Goal: Navigation & Orientation: Find specific page/section

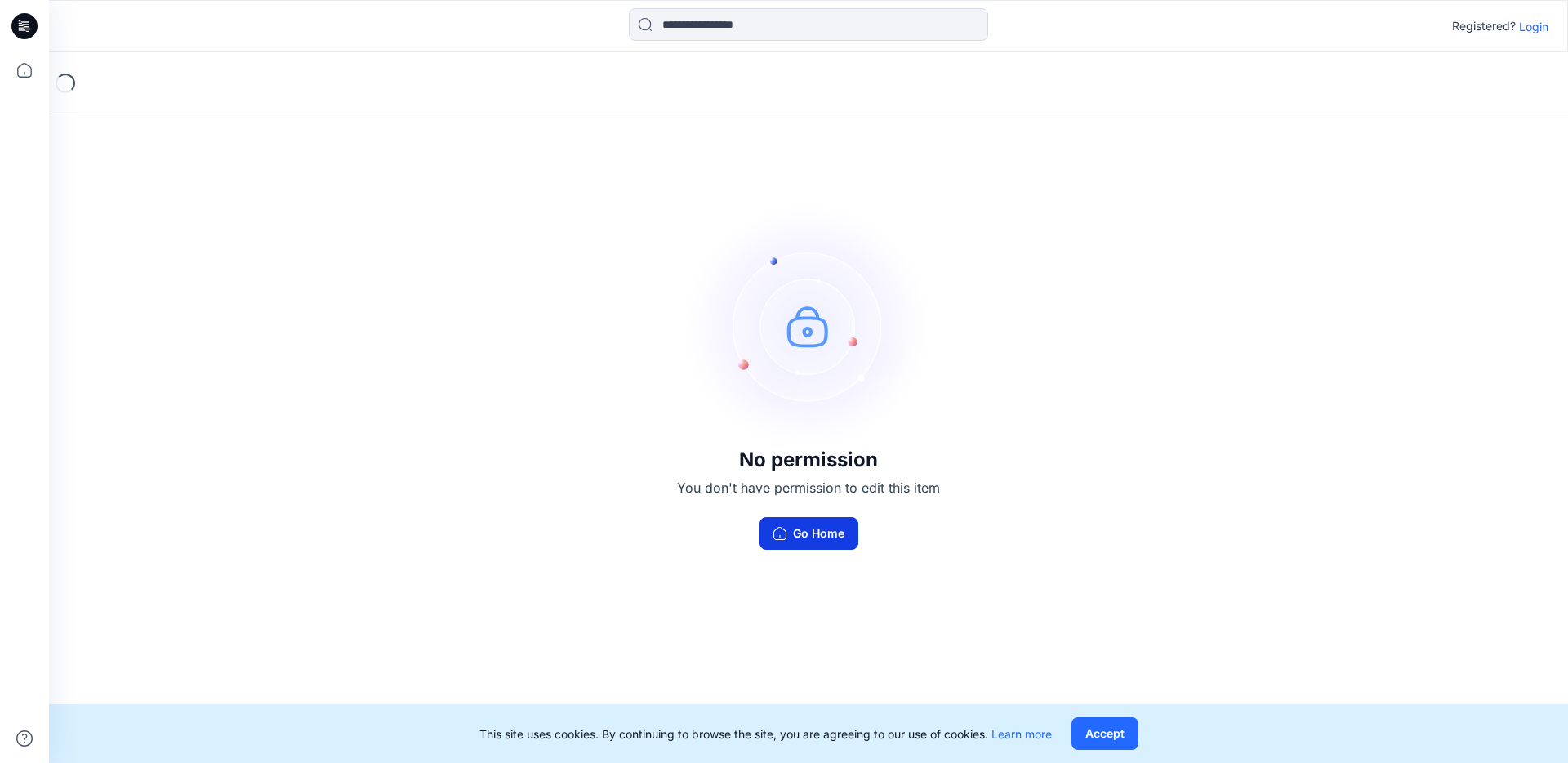
click at [809, 535] on button "Go Home" at bounding box center [809, 533] width 99 height 33
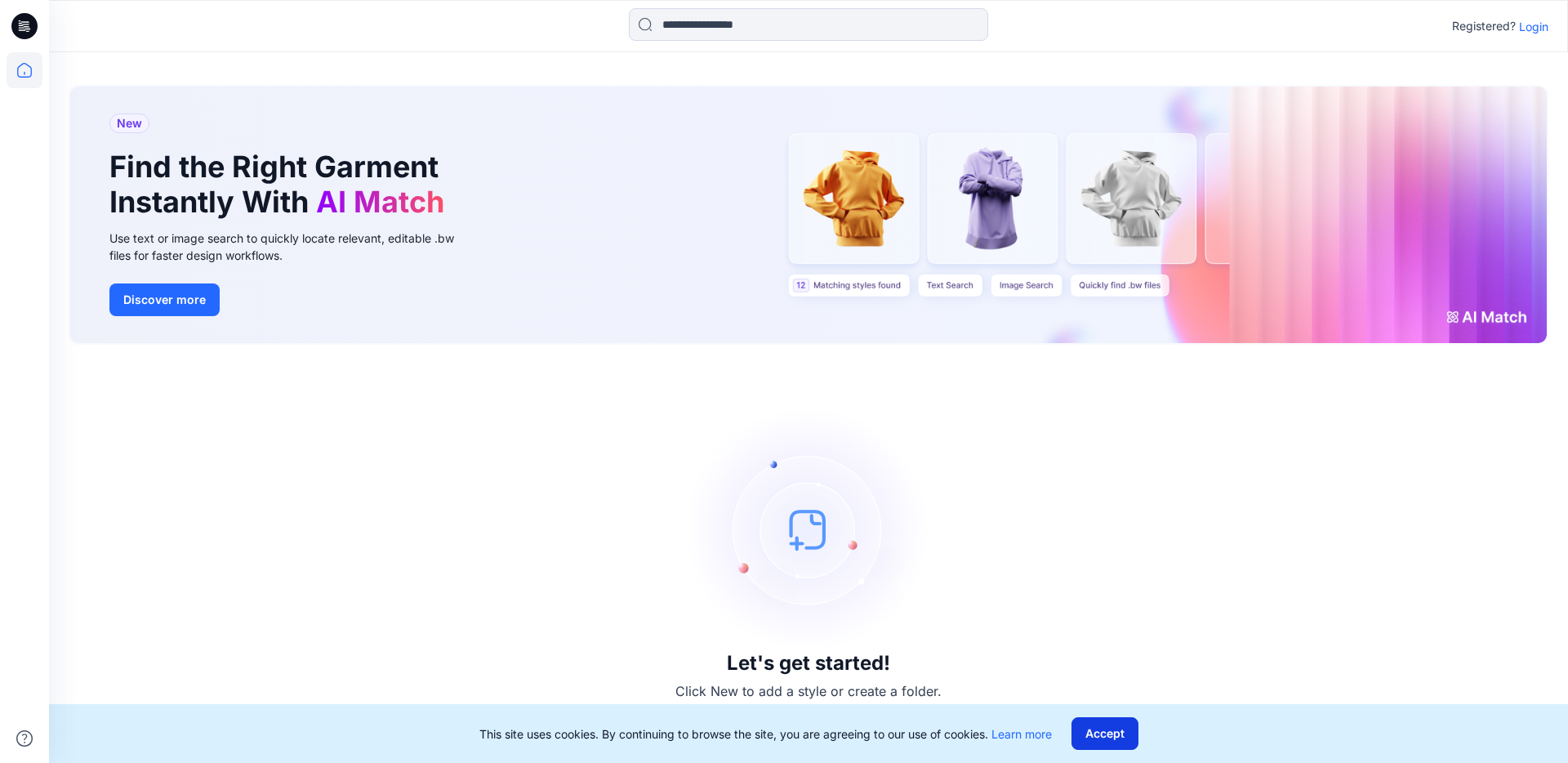
click at [1112, 736] on button "Accept" at bounding box center [1105, 734] width 67 height 33
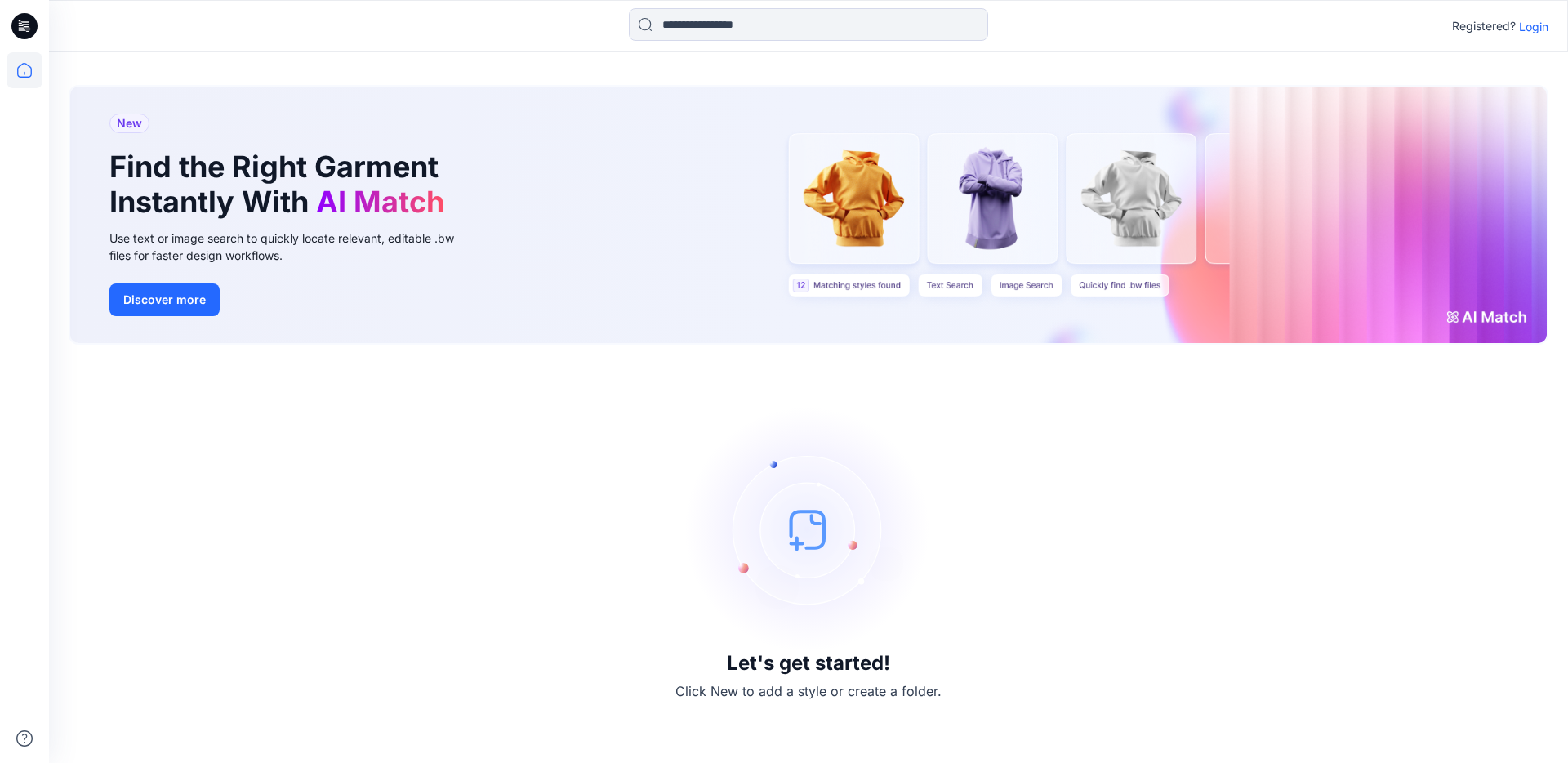
click at [873, 201] on div "New Find the Right Garment Instantly With AI Match Use text or image search to …" at bounding box center [809, 215] width 1477 height 256
click at [1533, 27] on p "Login" at bounding box center [1534, 27] width 29 height 17
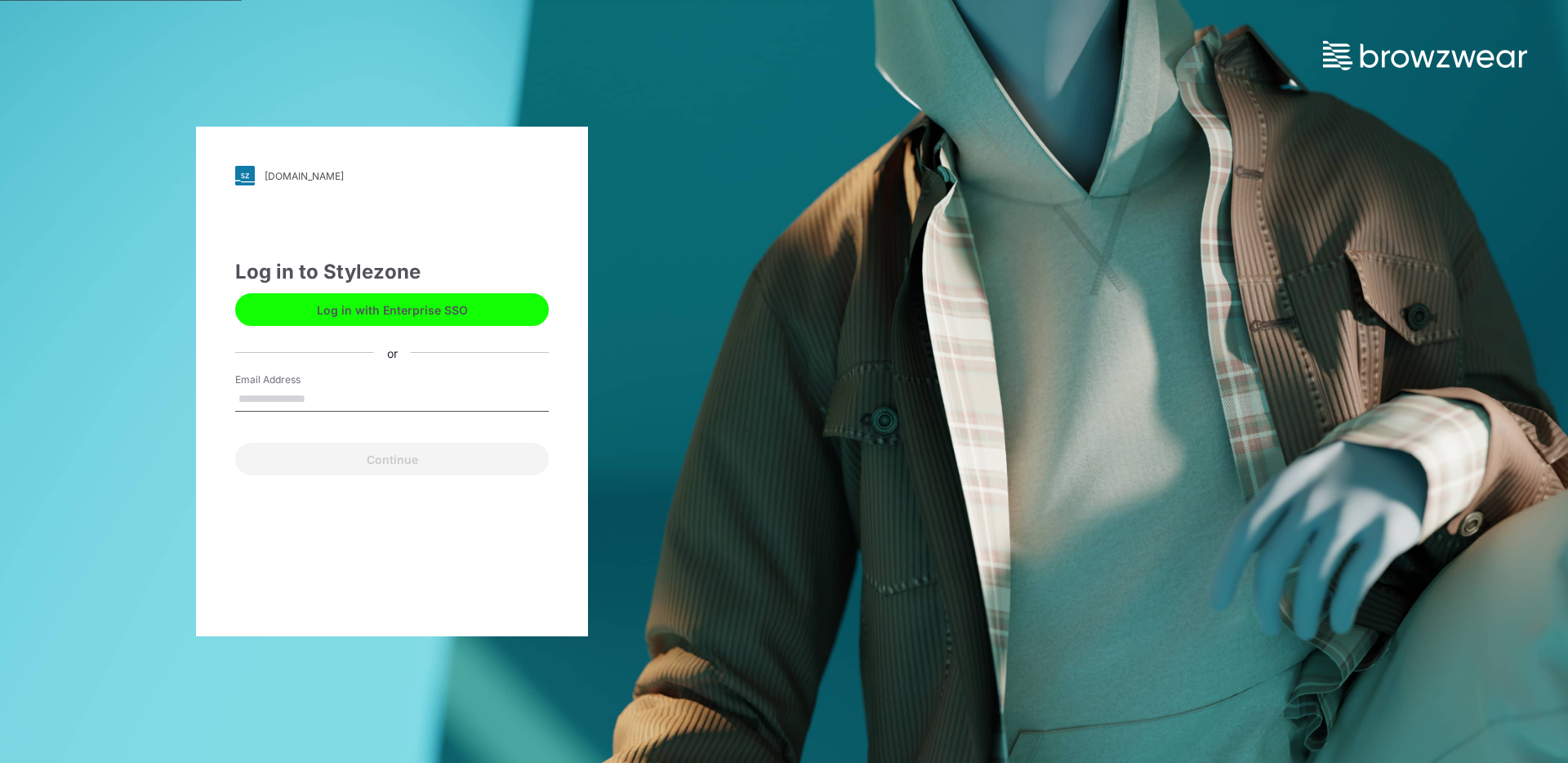
click at [273, 402] on input "Email Address" at bounding box center [392, 399] width 314 height 25
type input "**********"
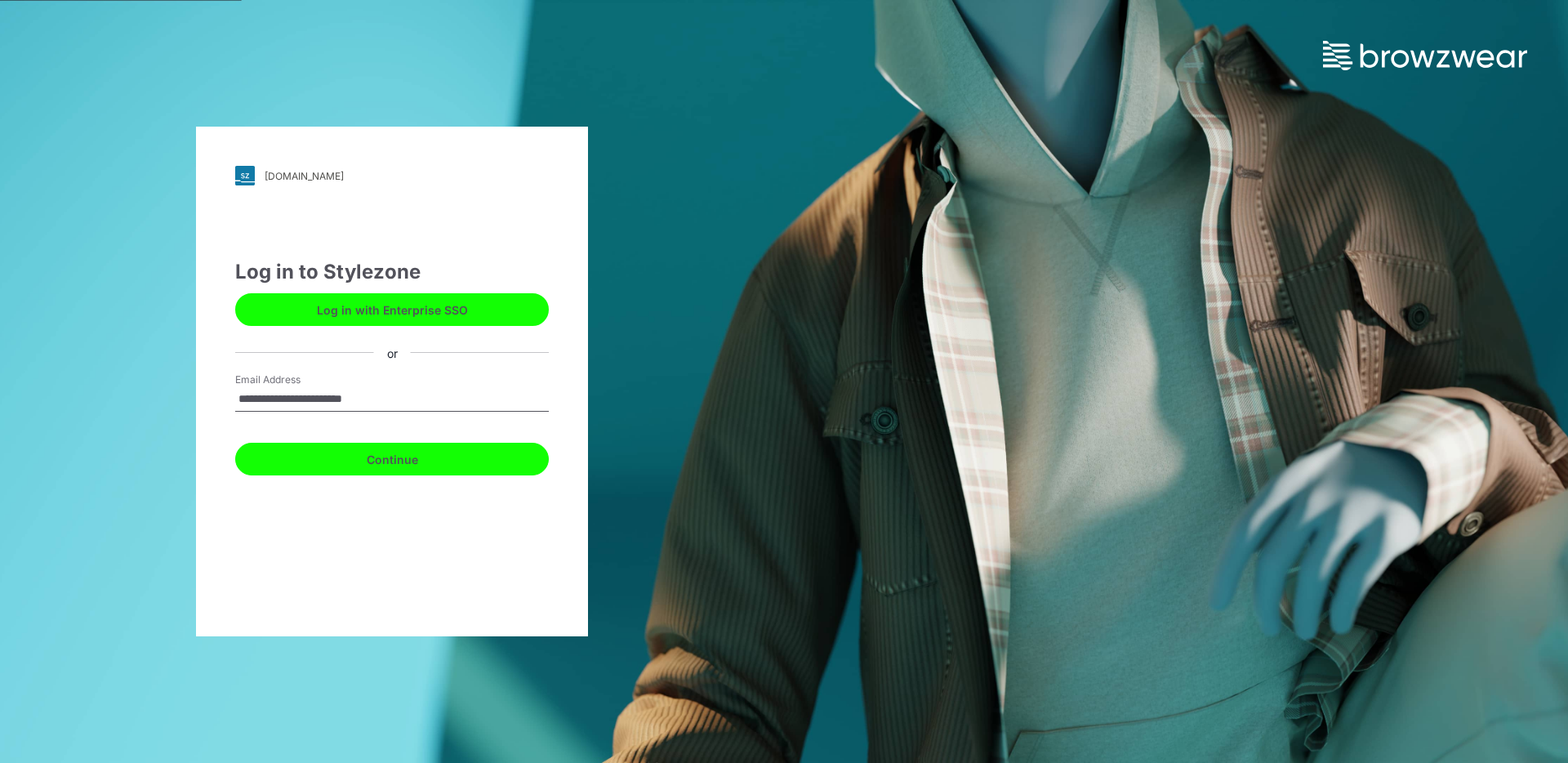
click at [393, 459] on button "Continue" at bounding box center [392, 459] width 314 height 33
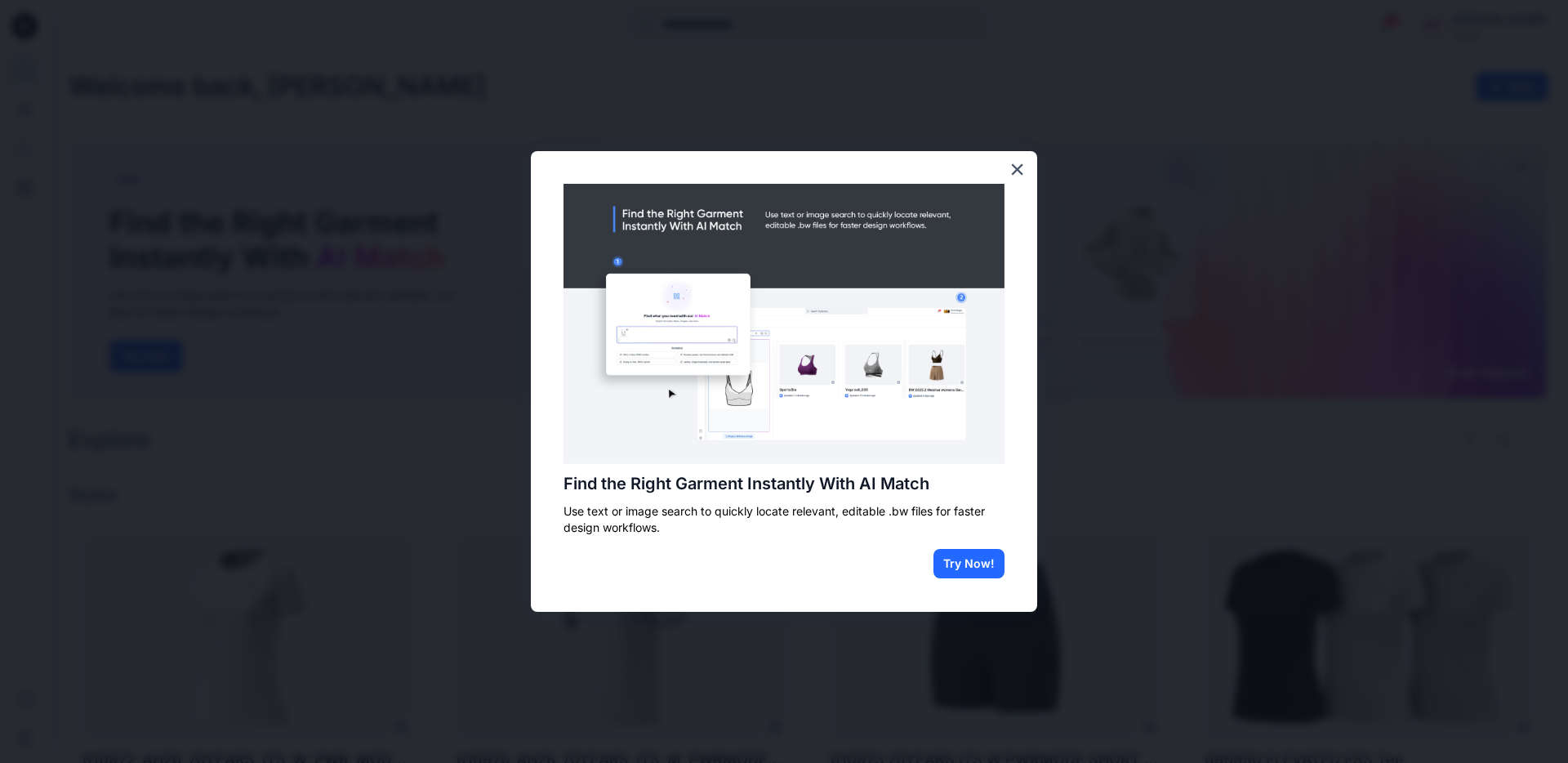
click at [654, 498] on div "Find the Right Garment Instantly With AI Match Use text or image search to quic…" at bounding box center [784, 382] width 507 height 461
click at [1015, 176] on button "×" at bounding box center [1017, 169] width 16 height 27
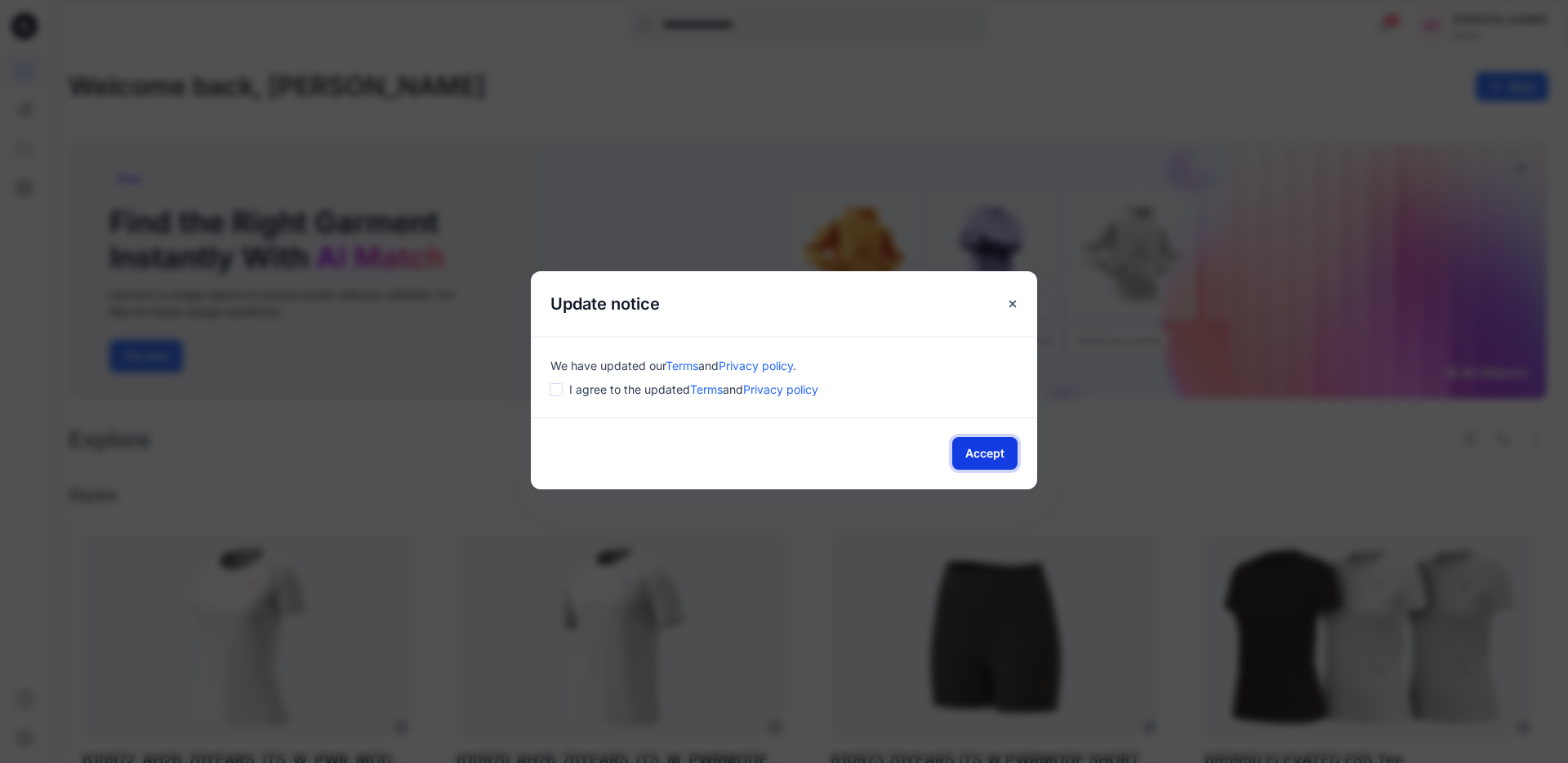
click at [974, 455] on button "Accept" at bounding box center [984, 454] width 65 height 33
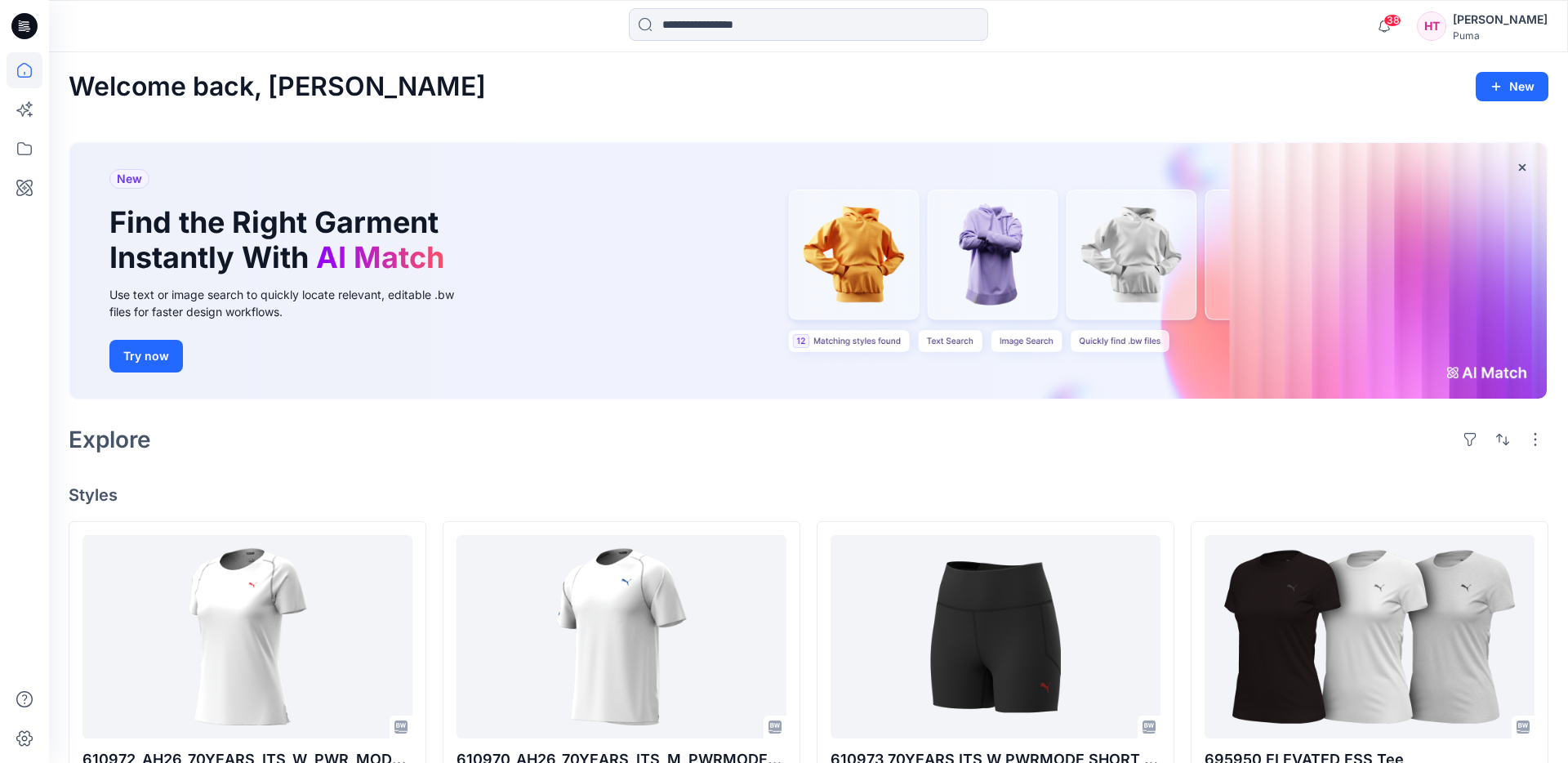
scroll to position [10, 0]
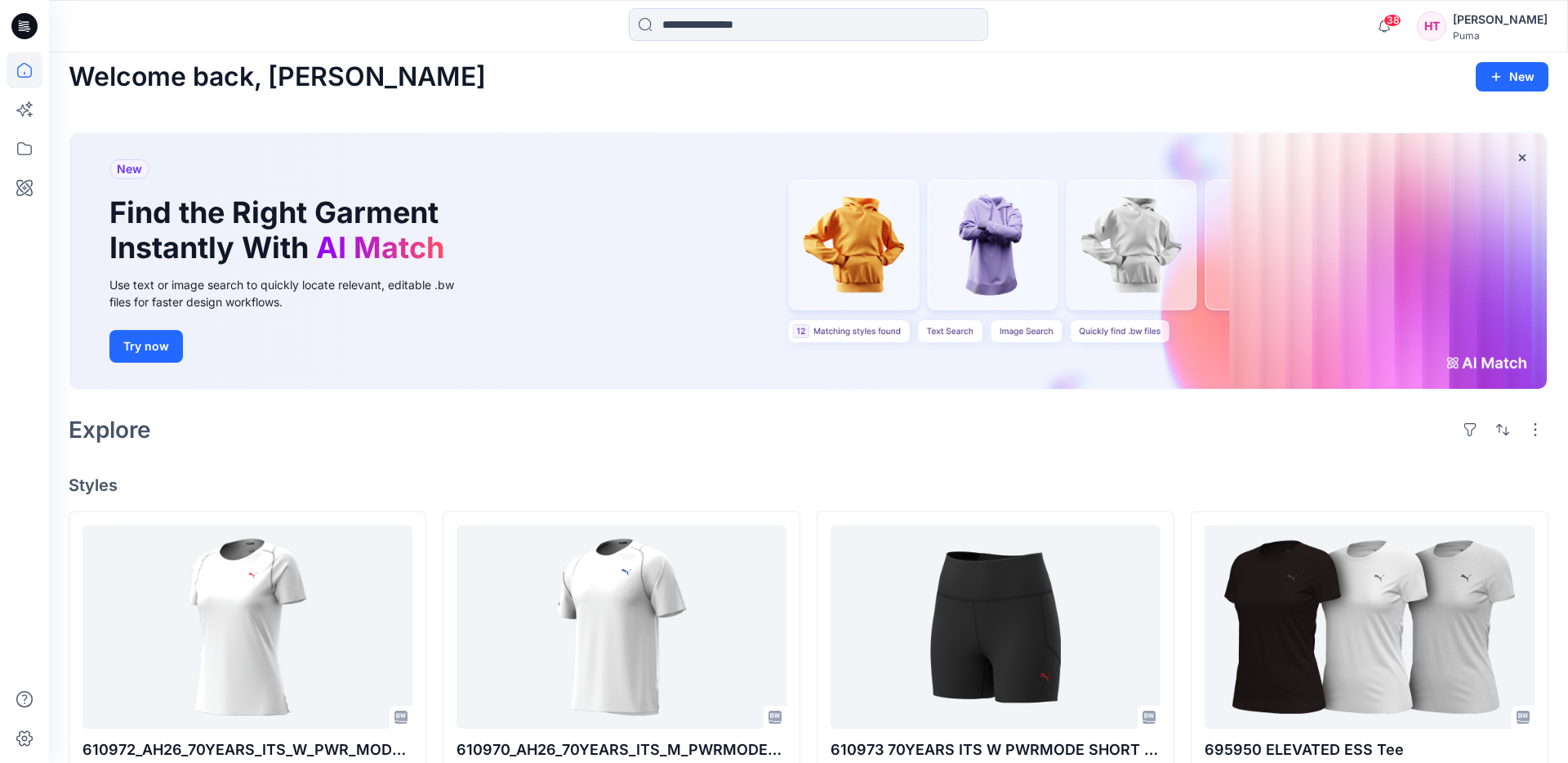
click at [225, 88] on h2 "Welcome back, [PERSON_NAME]" at bounding box center [277, 77] width 417 height 30
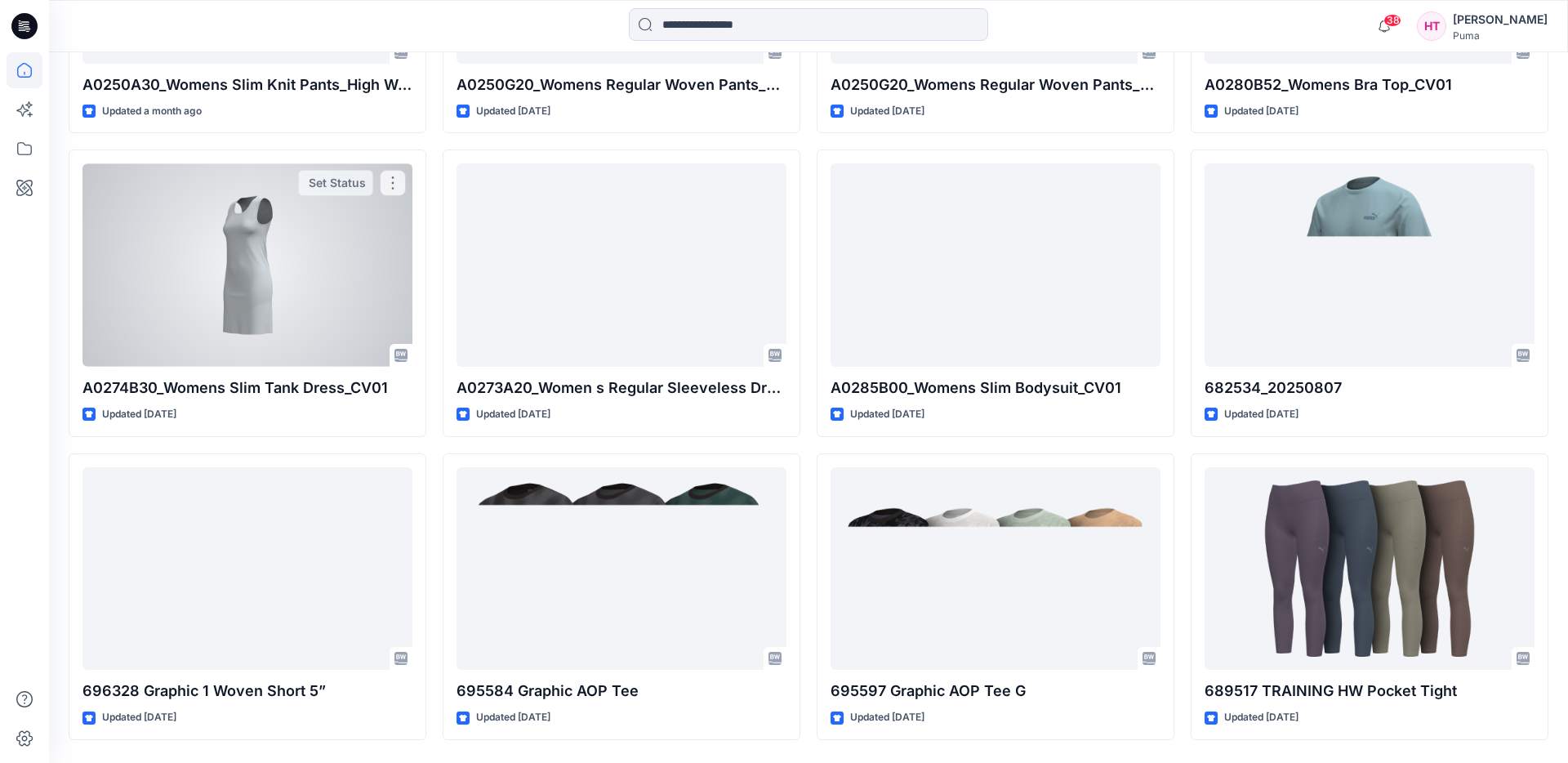
scroll to position [8013, 0]
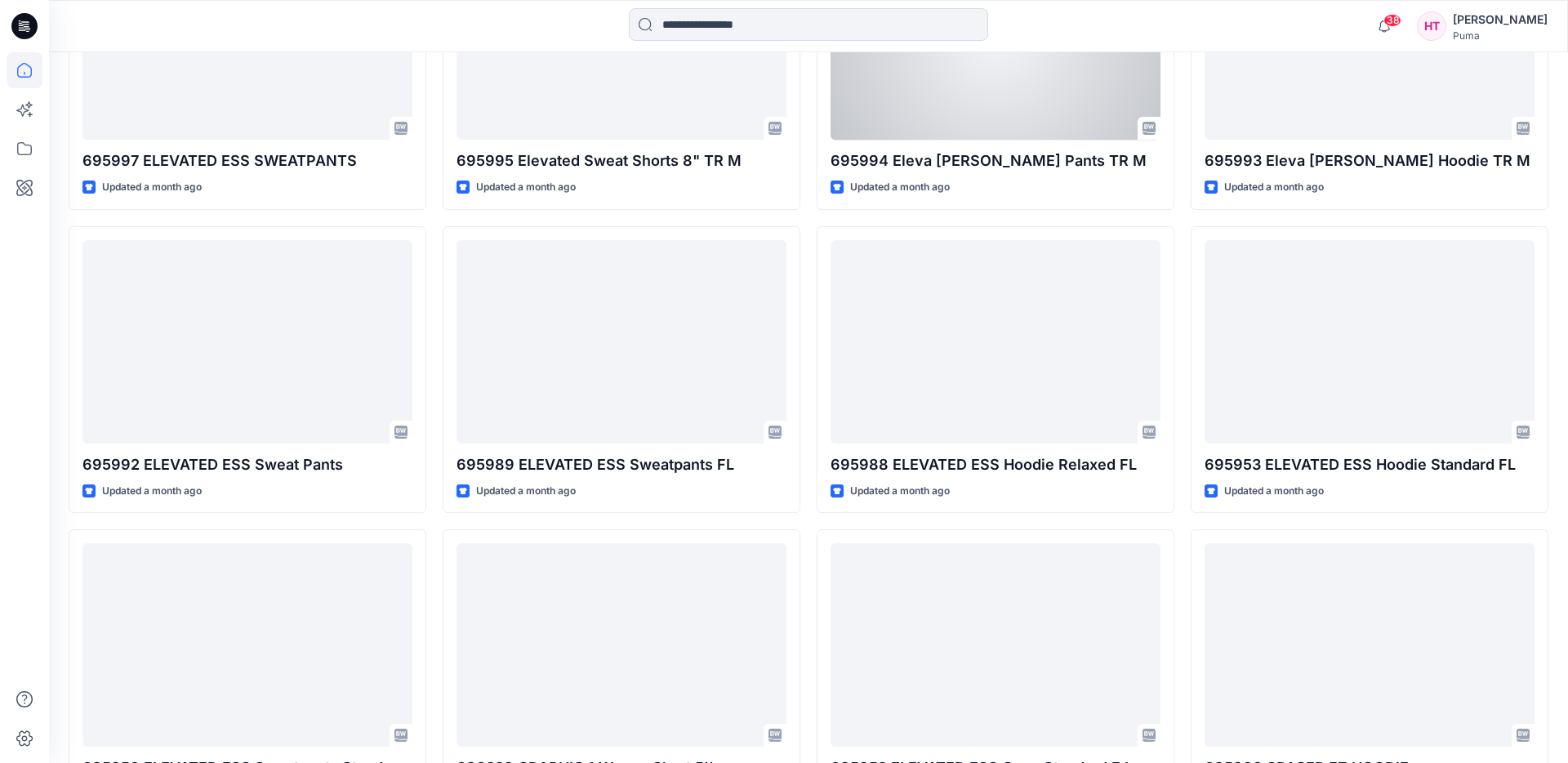
scroll to position [5463, 0]
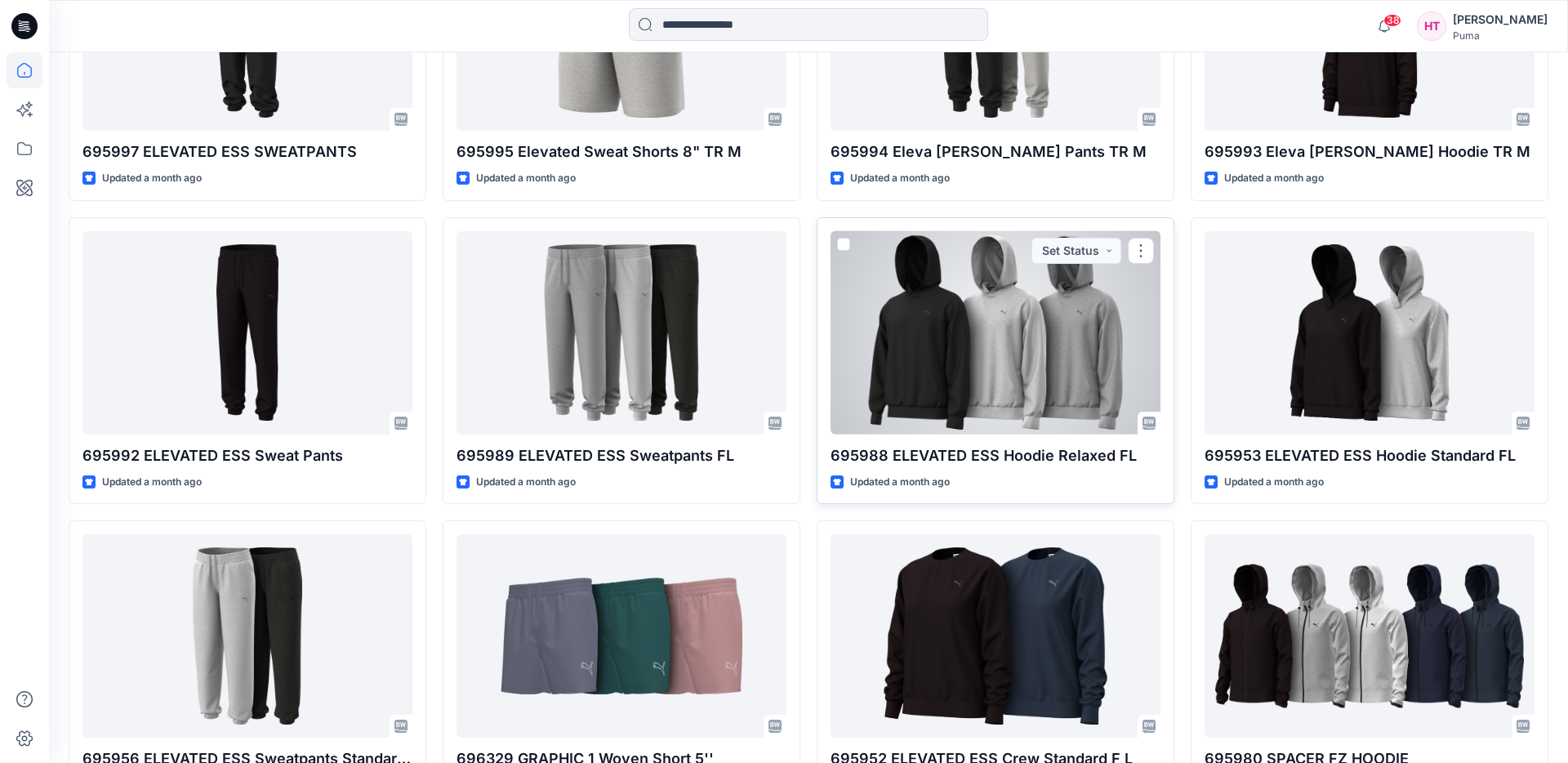
click at [1015, 357] on div at bounding box center [995, 333] width 330 height 203
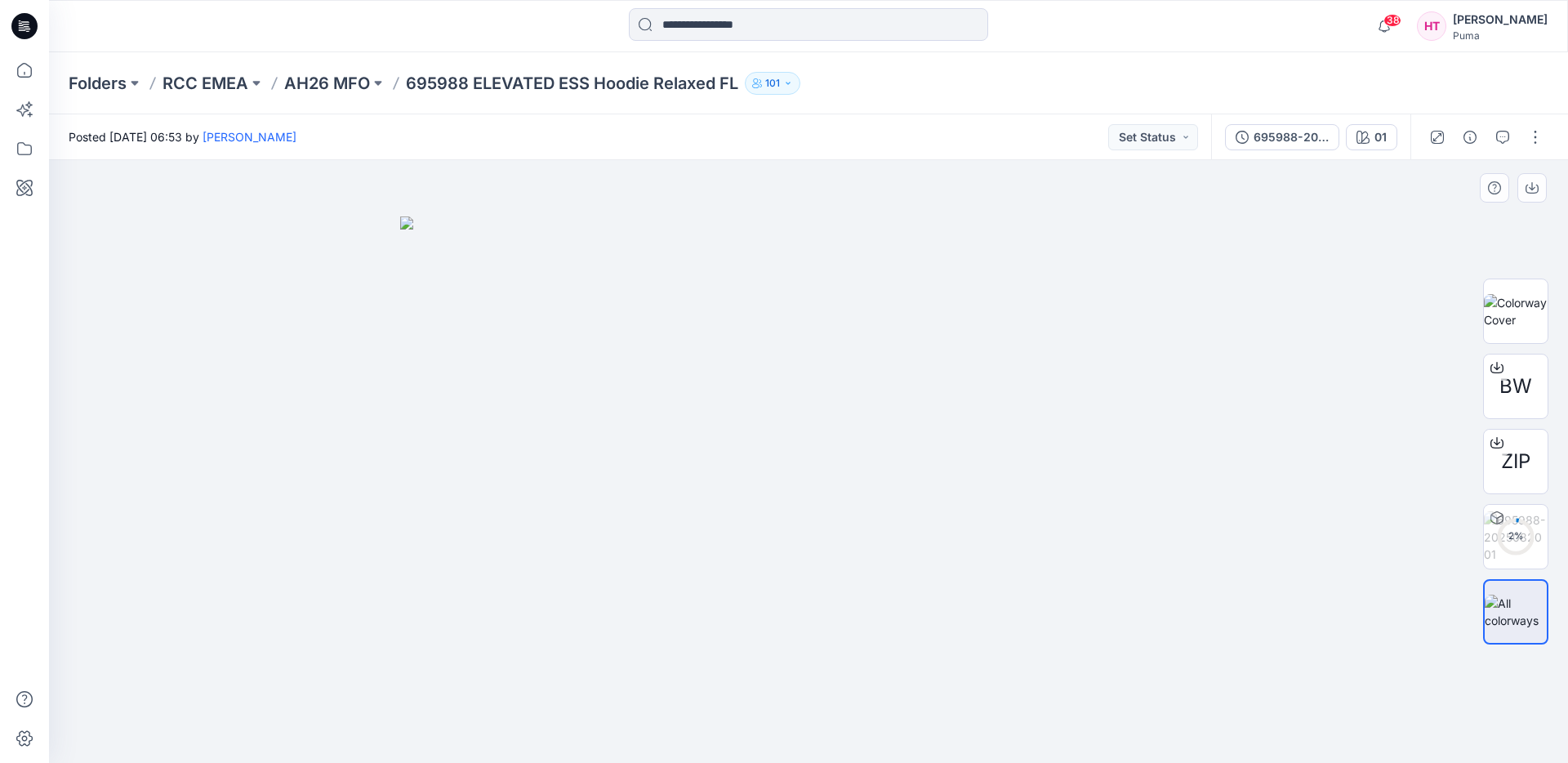
drag, startPoint x: 547, startPoint y: 414, endPoint x: 730, endPoint y: 411, distance: 183.0
click at [721, 405] on img at bounding box center [809, 489] width 817 height 546
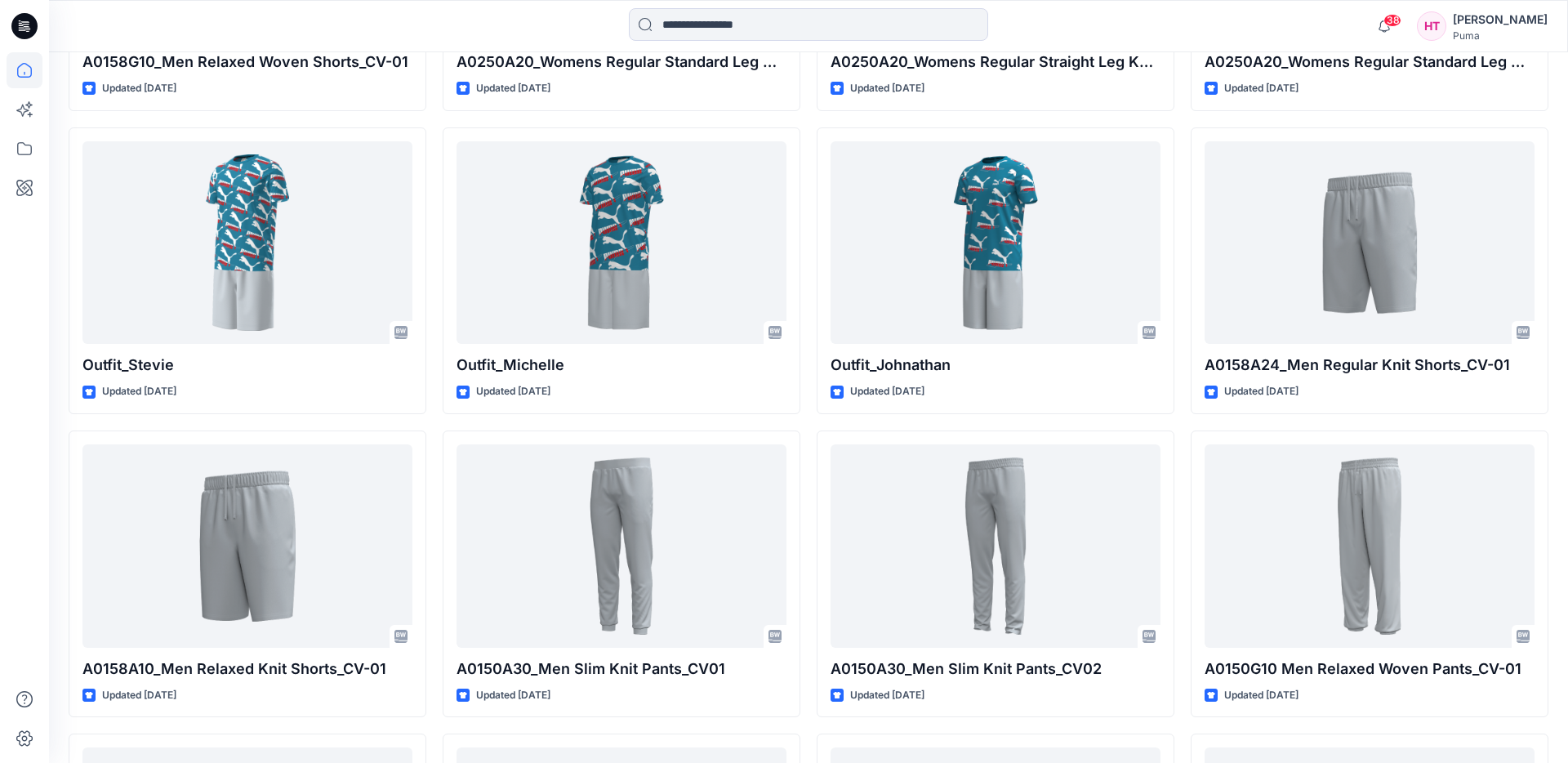
scroll to position [11014, 0]
click at [26, 72] on icon at bounding box center [24, 70] width 36 height 36
click at [26, 149] on icon at bounding box center [24, 148] width 36 height 36
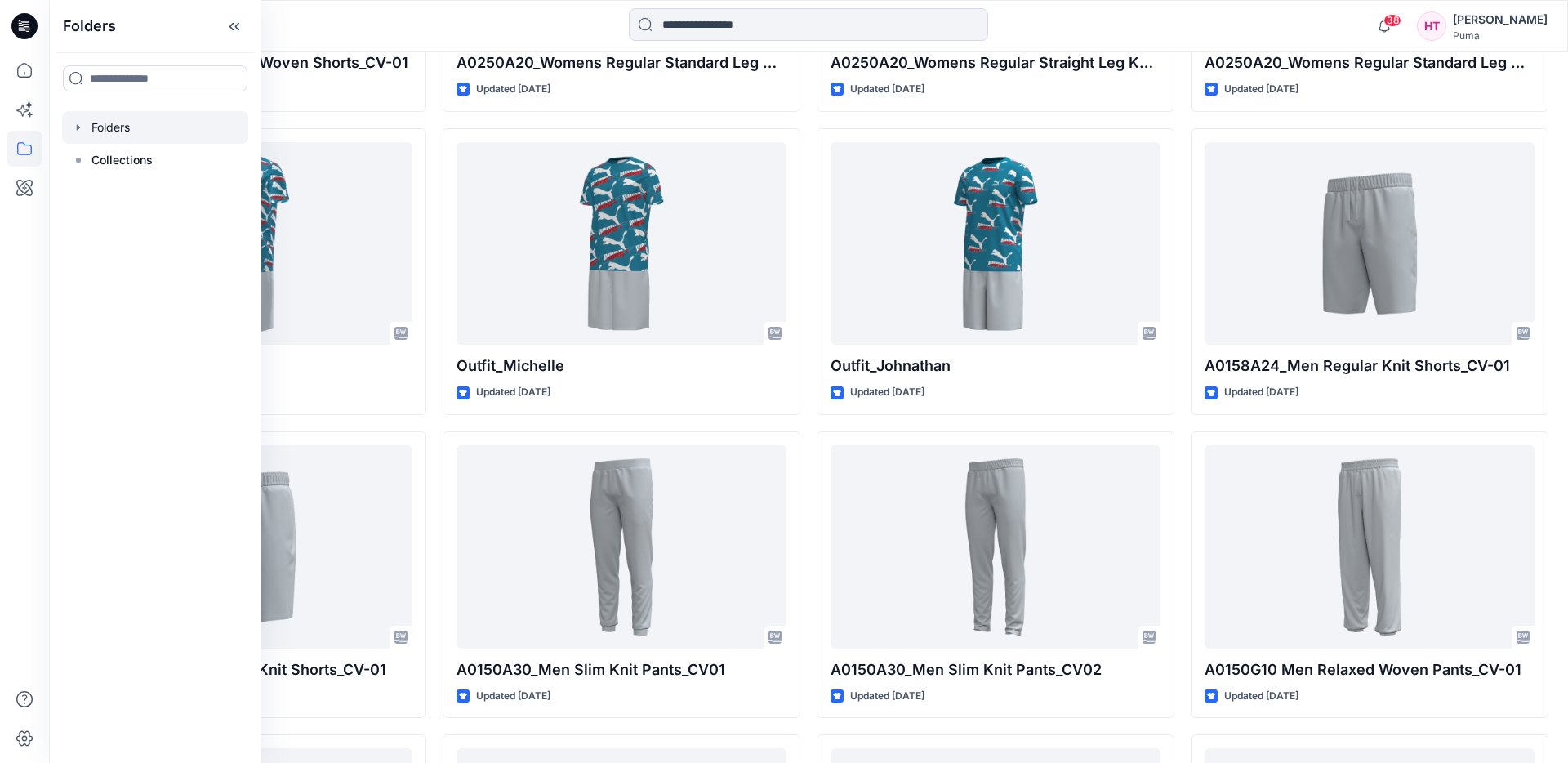
click at [78, 128] on icon "button" at bounding box center [79, 127] width 4 height 5
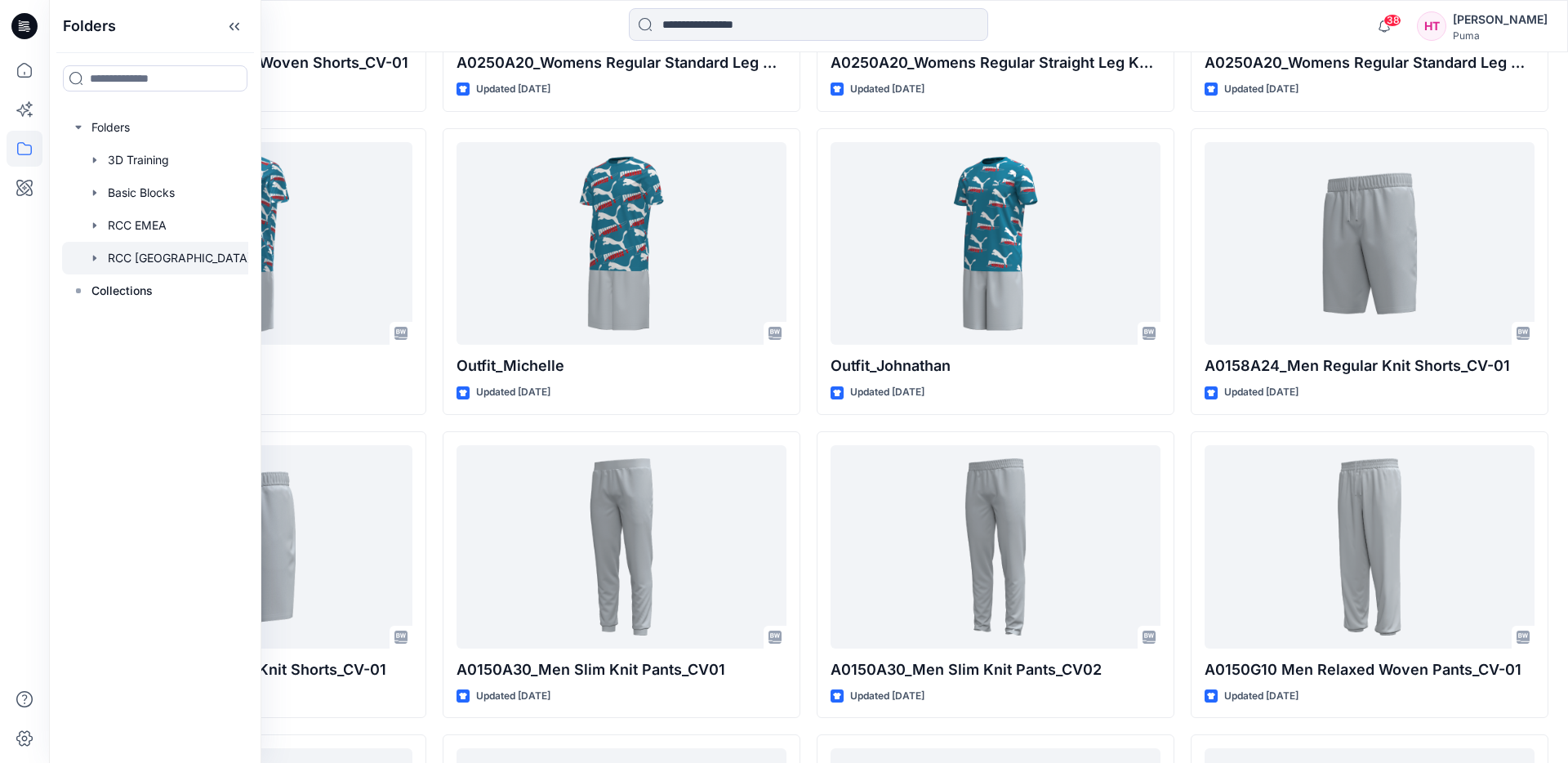
click at [137, 261] on div at bounding box center [162, 258] width 199 height 33
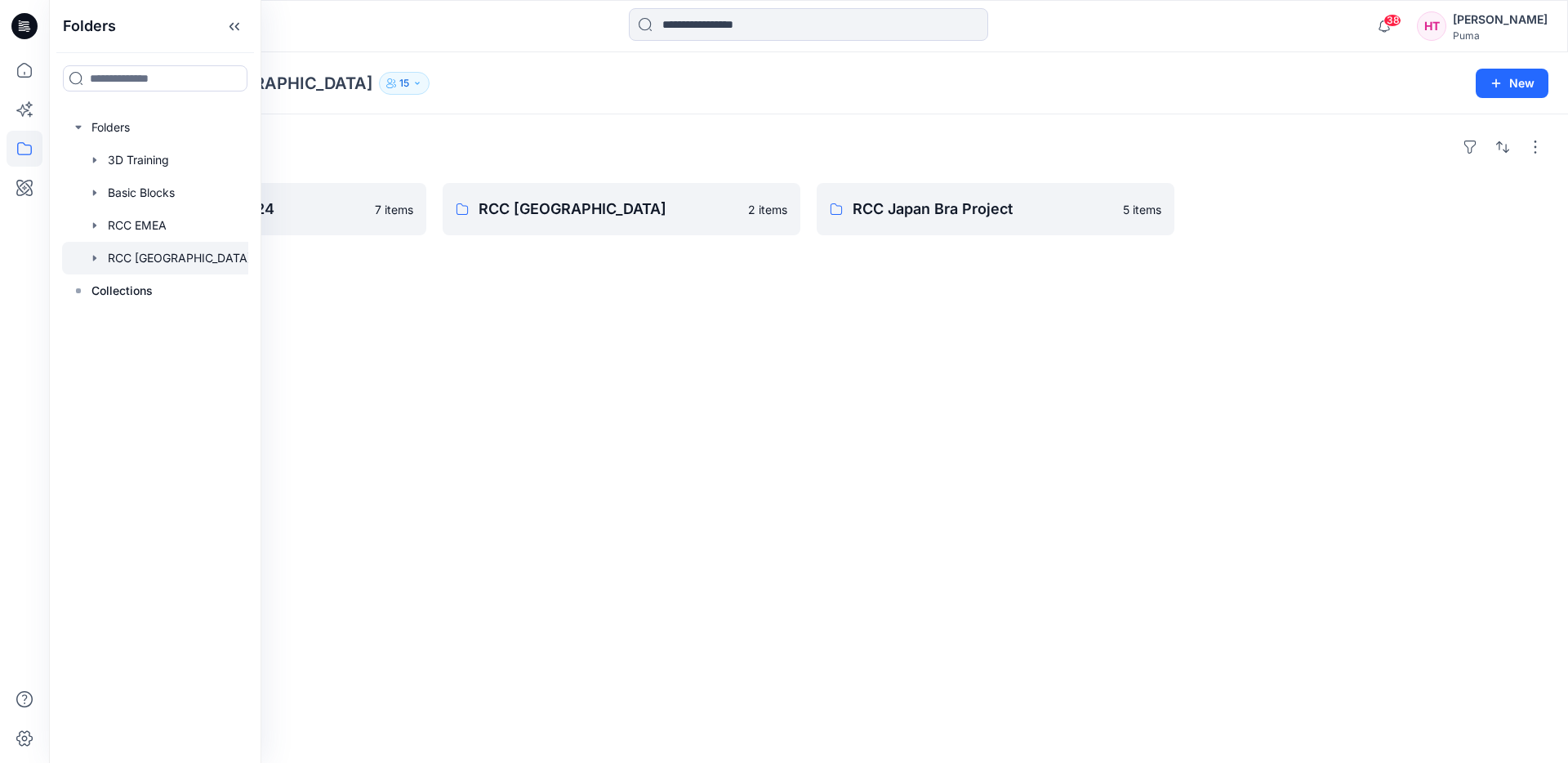
click at [410, 91] on div "Folders RCC Japan 15" at bounding box center [745, 83] width 1353 height 23
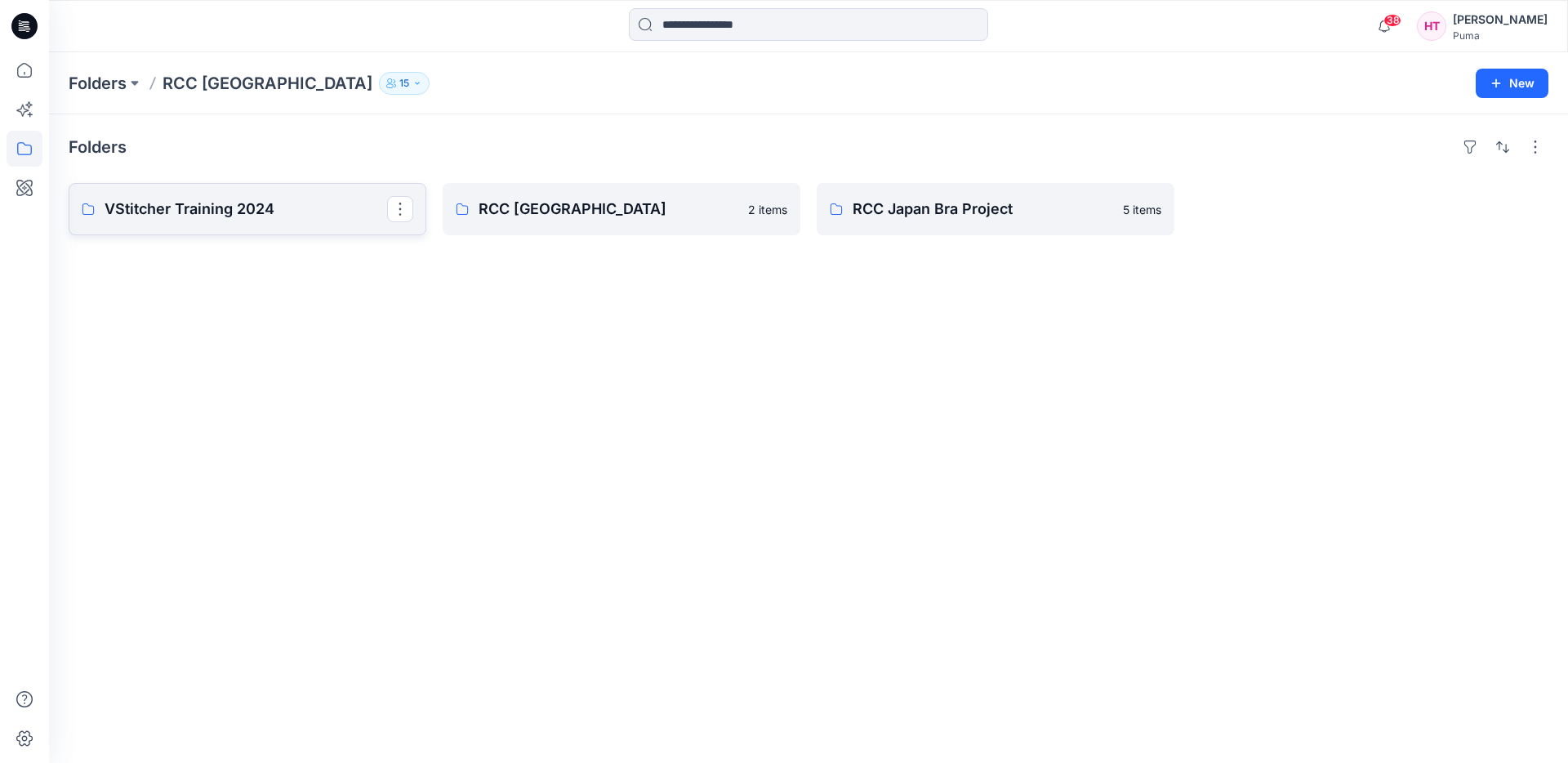
click at [176, 210] on p "VStitcher Training 2024" at bounding box center [245, 209] width 283 height 23
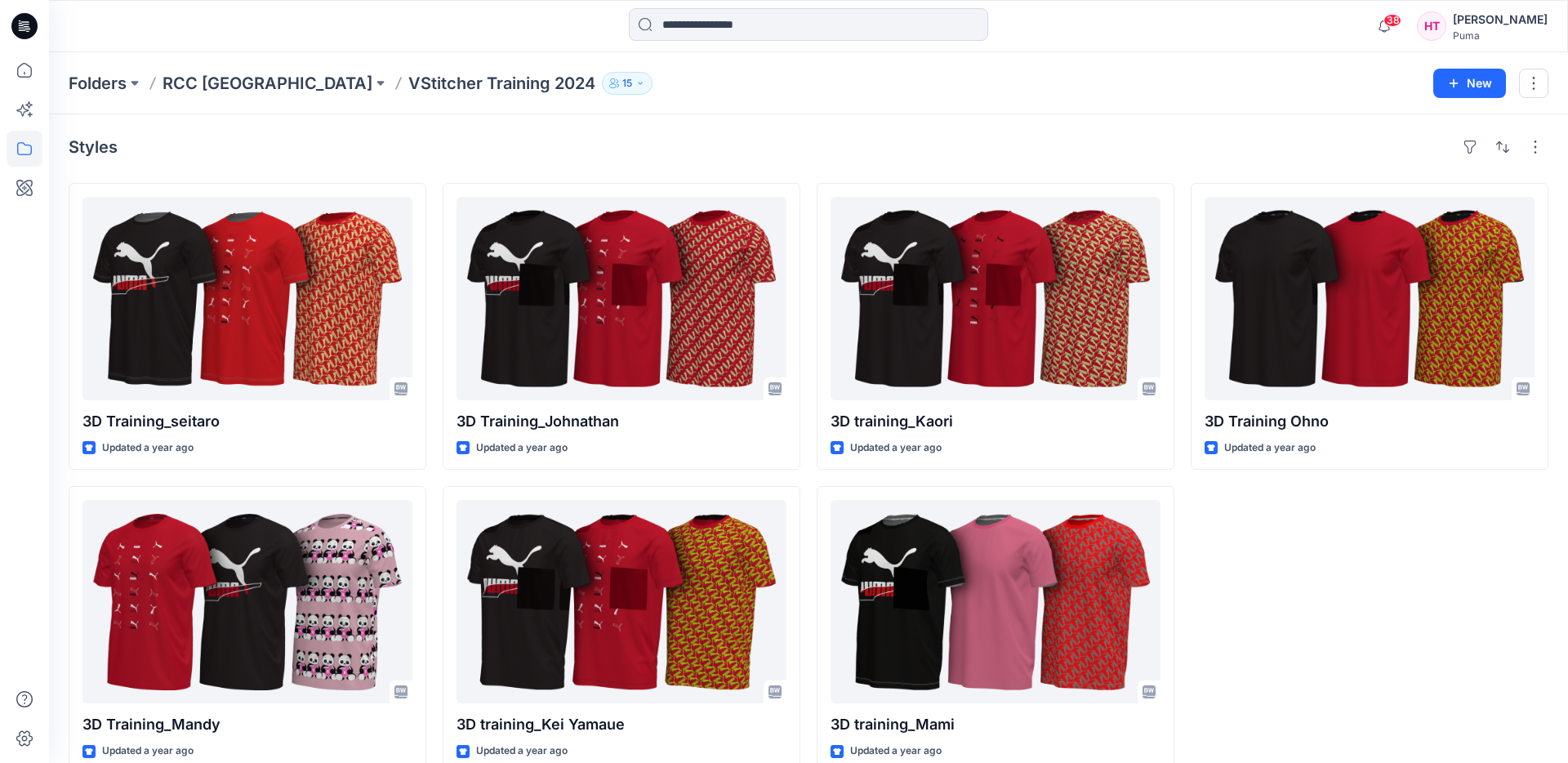
click at [243, 93] on p "RCC Japan" at bounding box center [267, 83] width 209 height 23
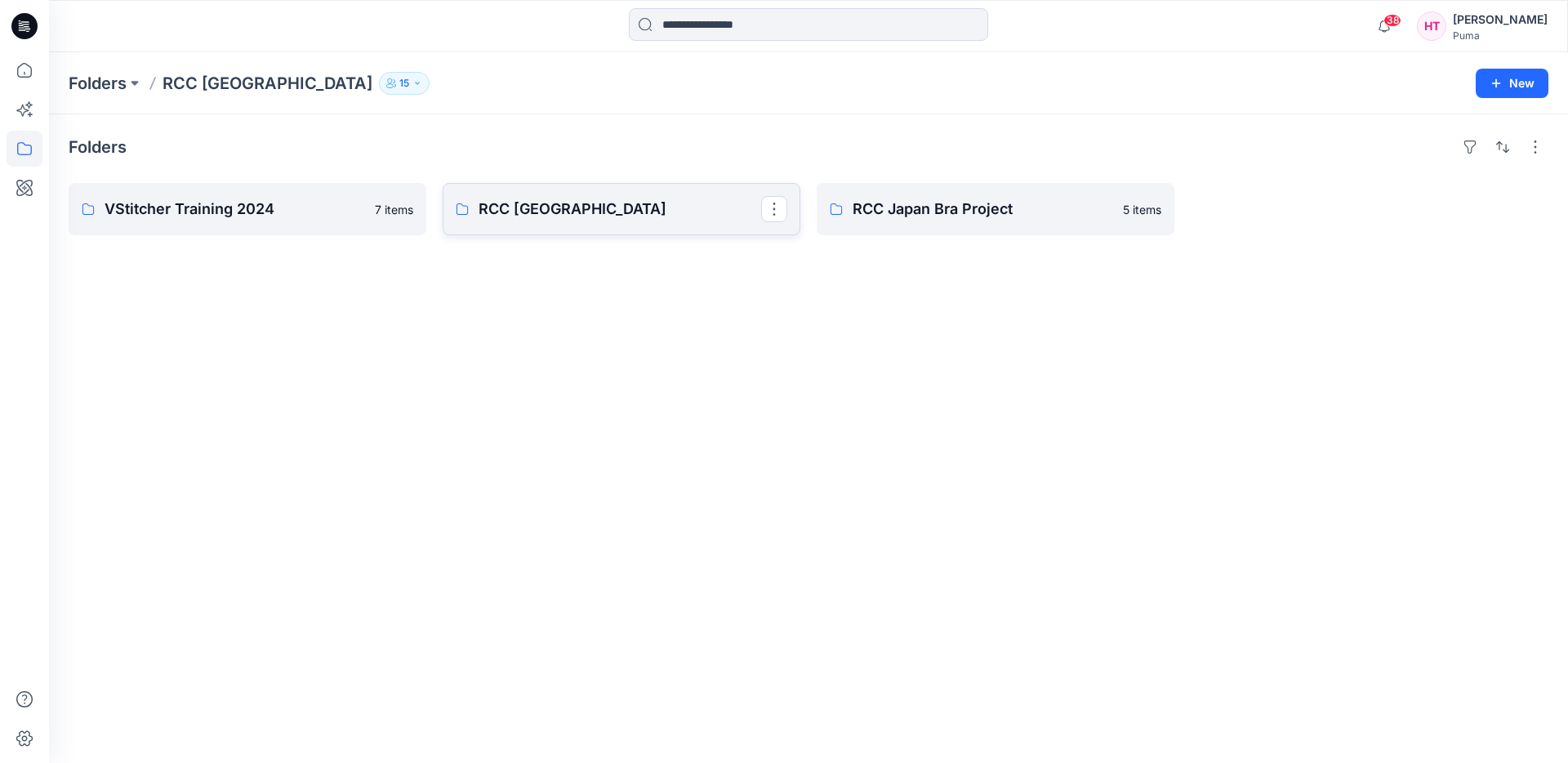
click at [610, 205] on p "RCC Japan" at bounding box center [619, 209] width 283 height 23
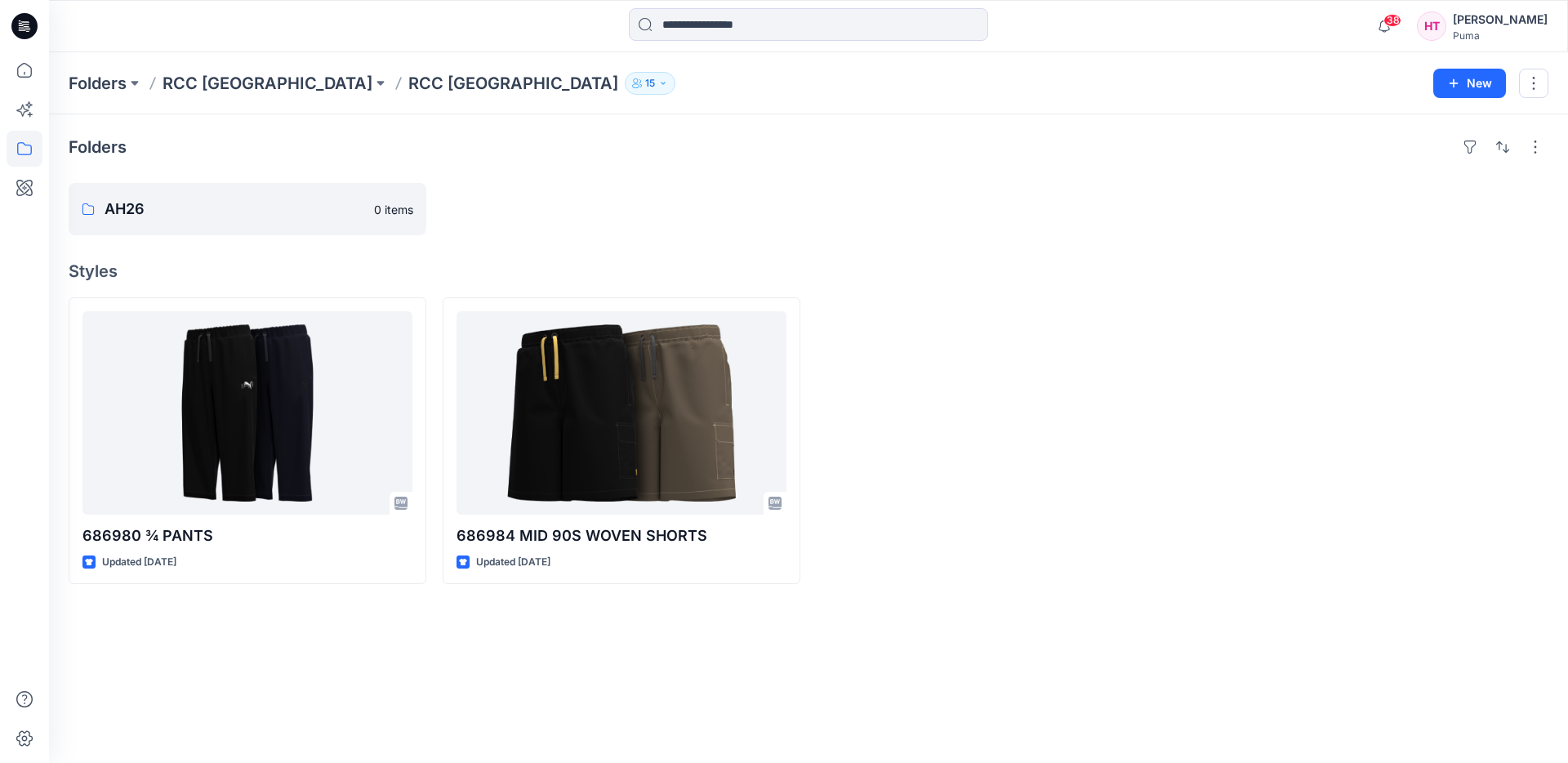
click at [408, 79] on p "RCC Japan" at bounding box center [512, 83] width 209 height 23
click at [408, 88] on p "RCC Japan" at bounding box center [512, 83] width 209 height 23
click at [220, 90] on p "RCC Japan" at bounding box center [267, 83] width 209 height 23
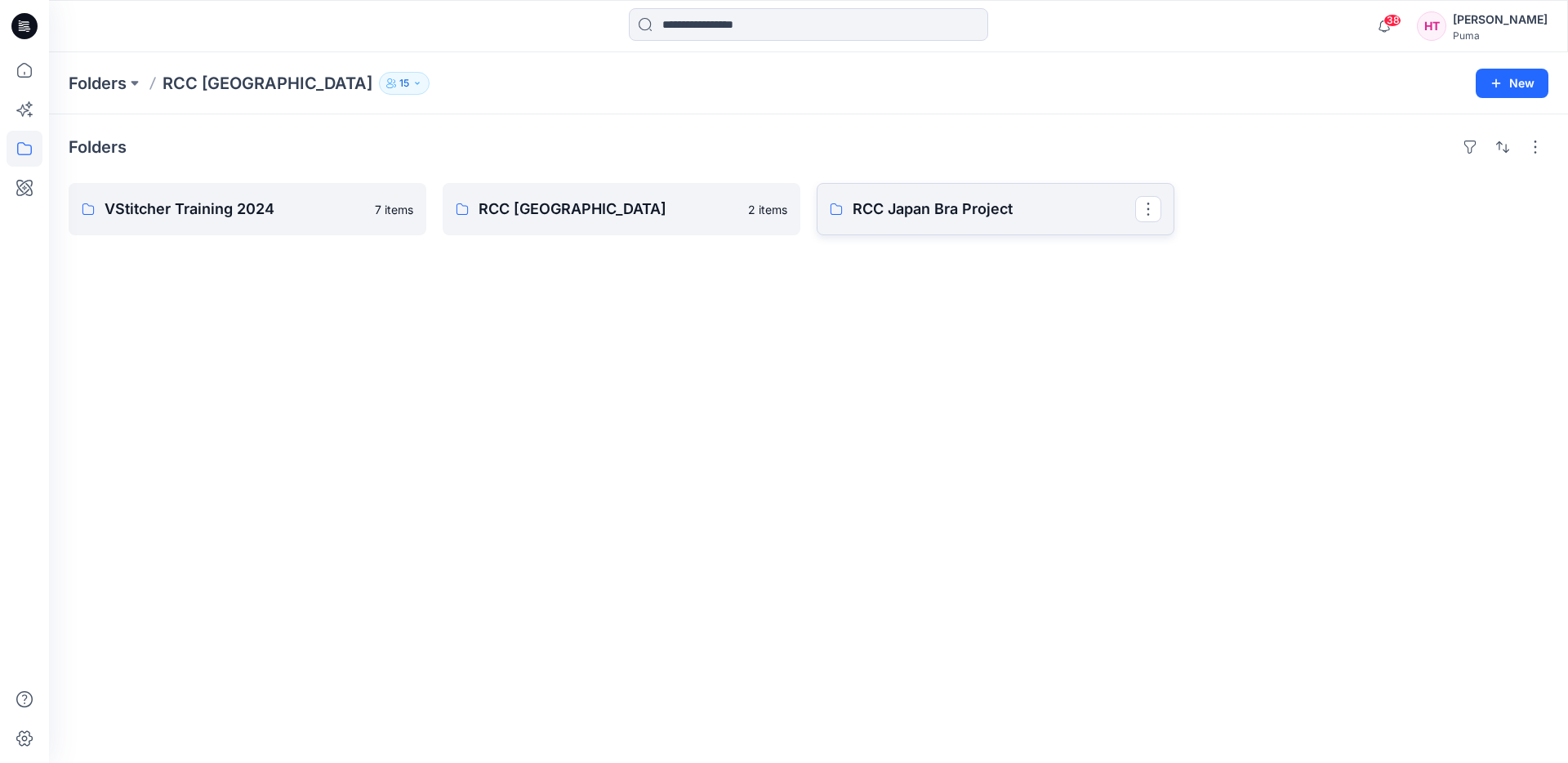
click at [941, 207] on p "RCC Japan Bra Project" at bounding box center [993, 209] width 283 height 23
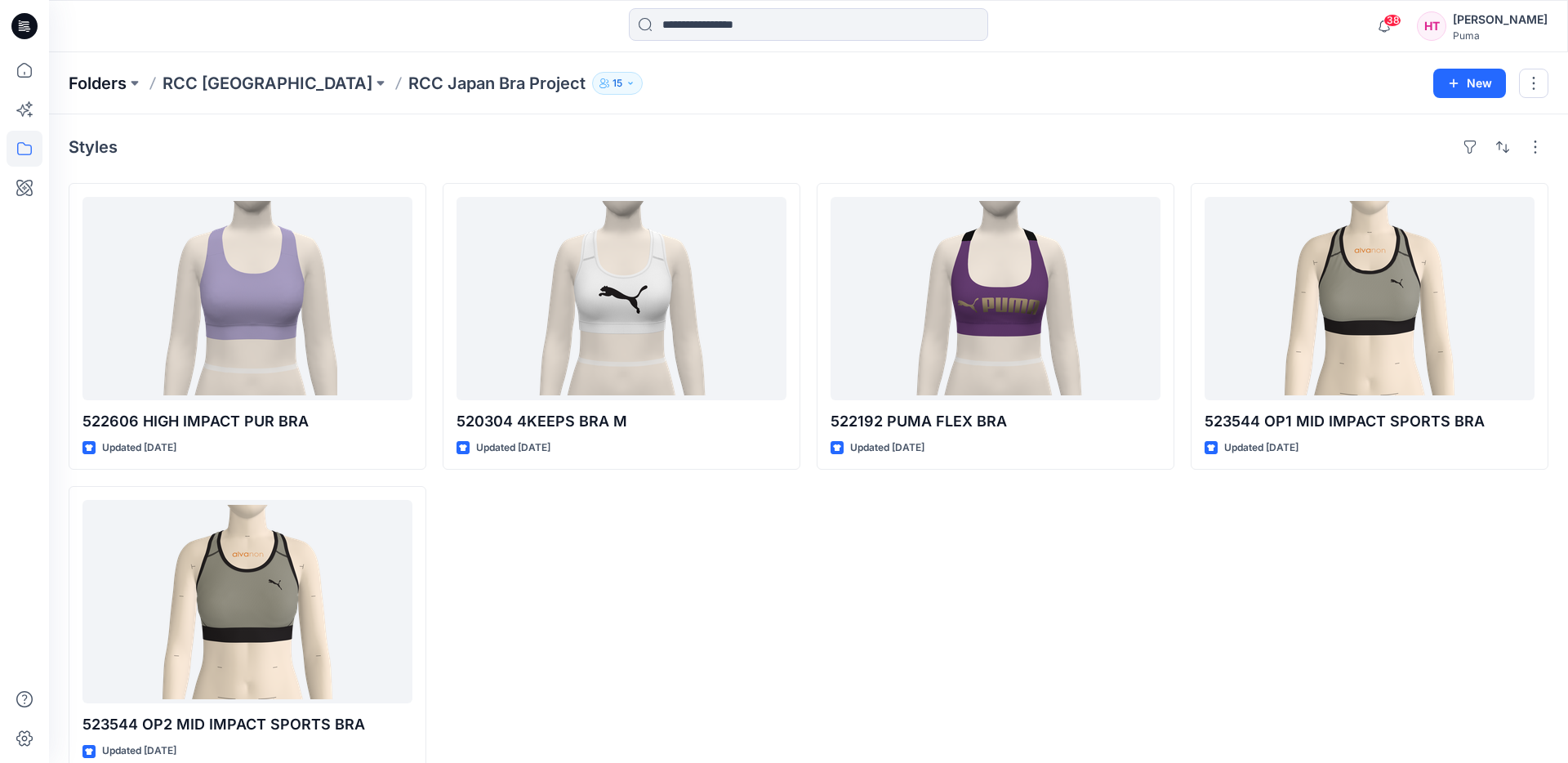
click at [106, 81] on p "Folders" at bounding box center [97, 83] width 58 height 23
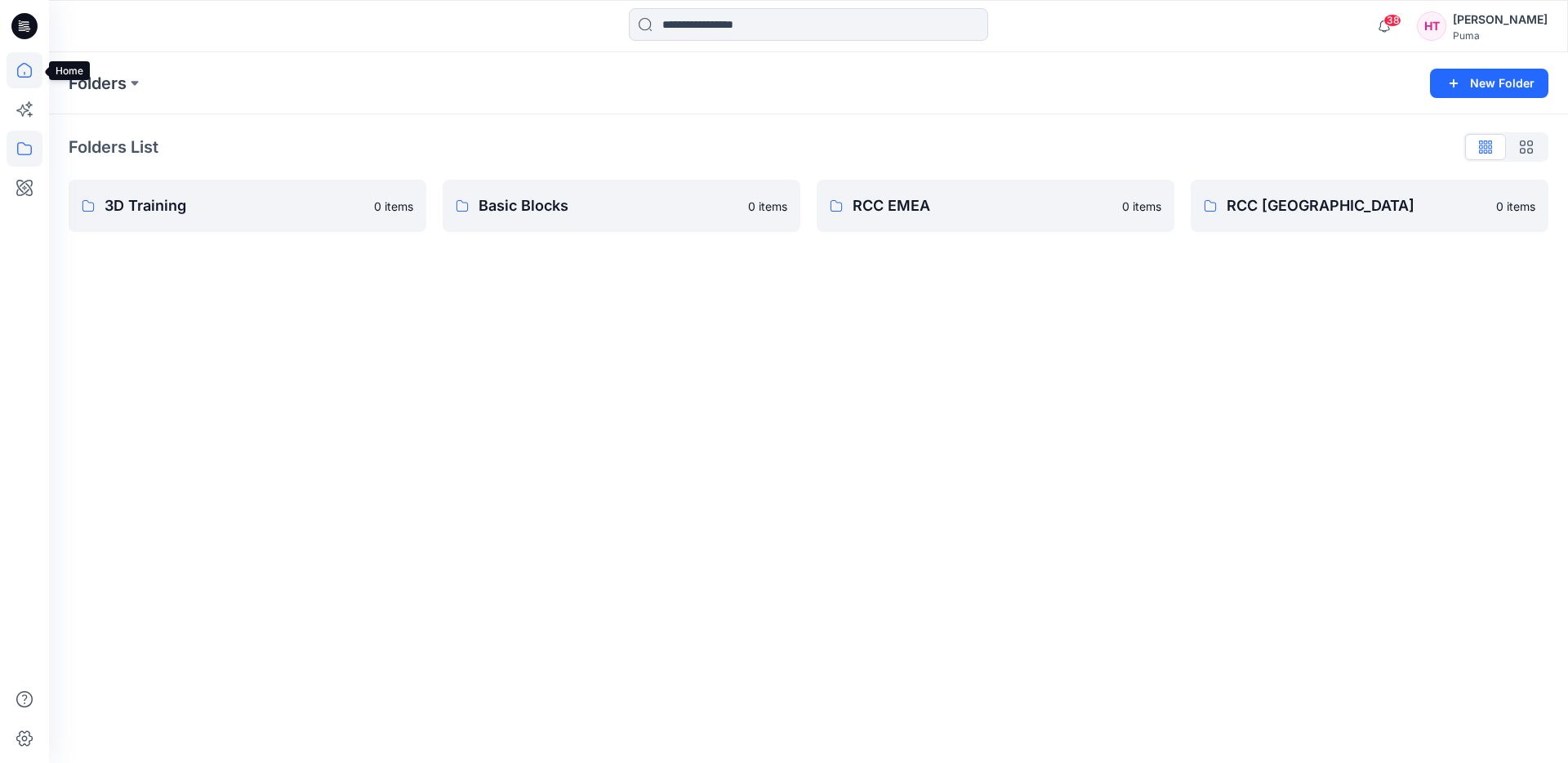
click at [21, 71] on icon at bounding box center [24, 70] width 36 height 36
